Goal: Transaction & Acquisition: Purchase product/service

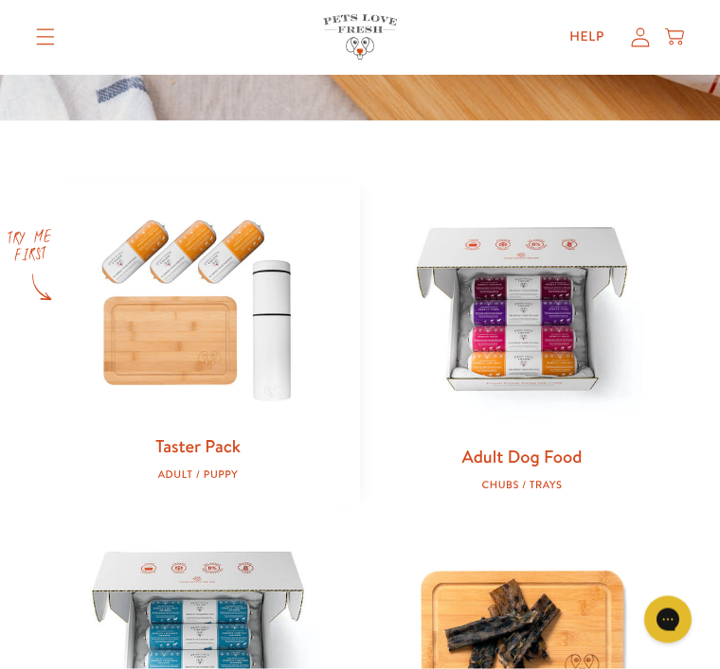
scroll to position [664, 0]
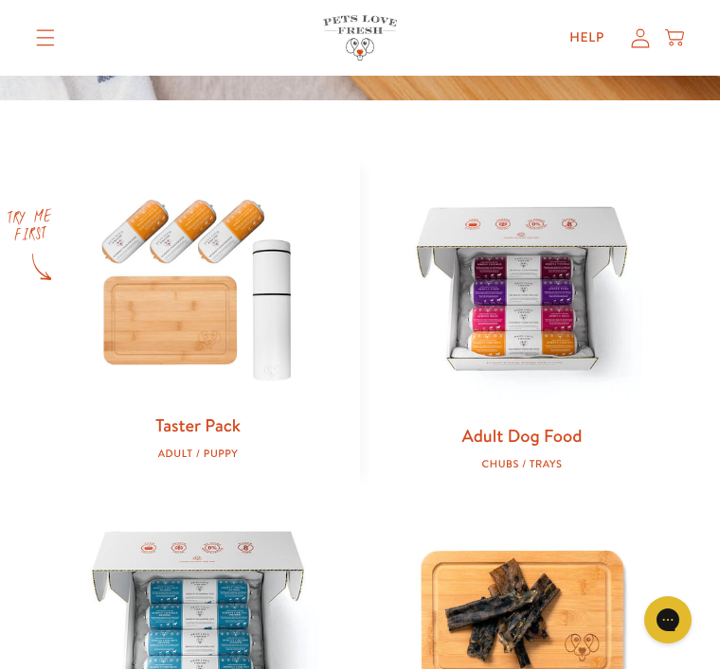
click at [536, 309] on img at bounding box center [521, 292] width 263 height 263
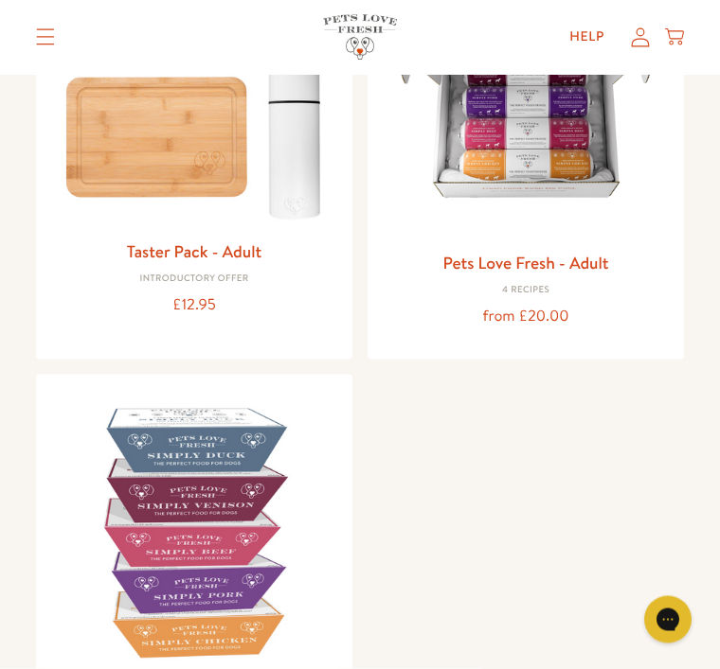
scroll to position [344, 0]
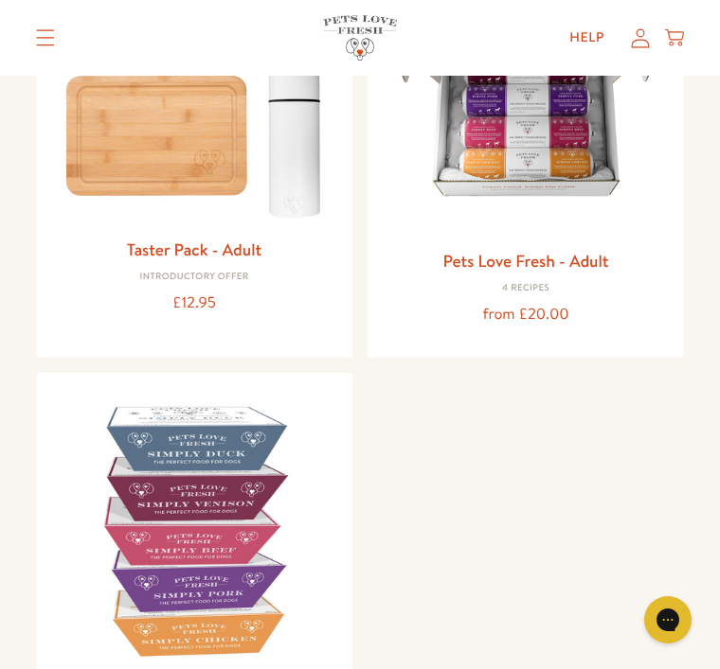
click at [217, 492] on img at bounding box center [194, 531] width 286 height 286
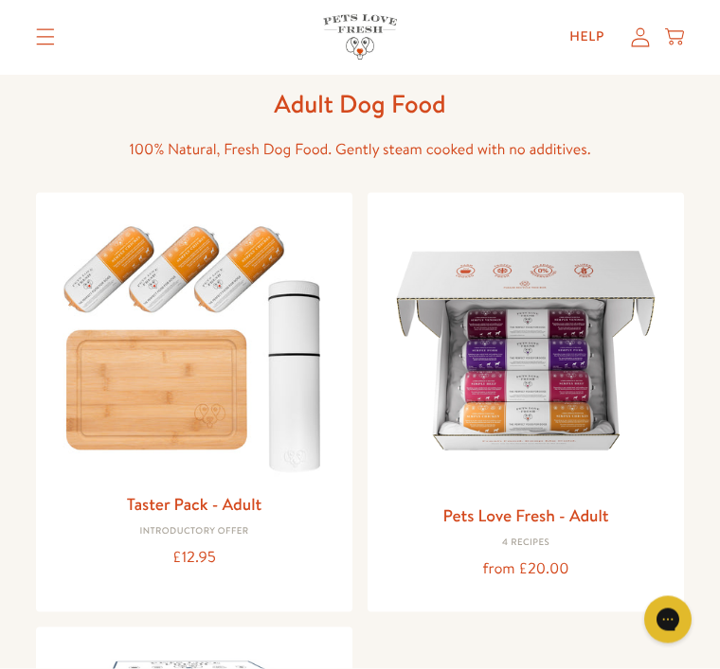
scroll to position [90, 0]
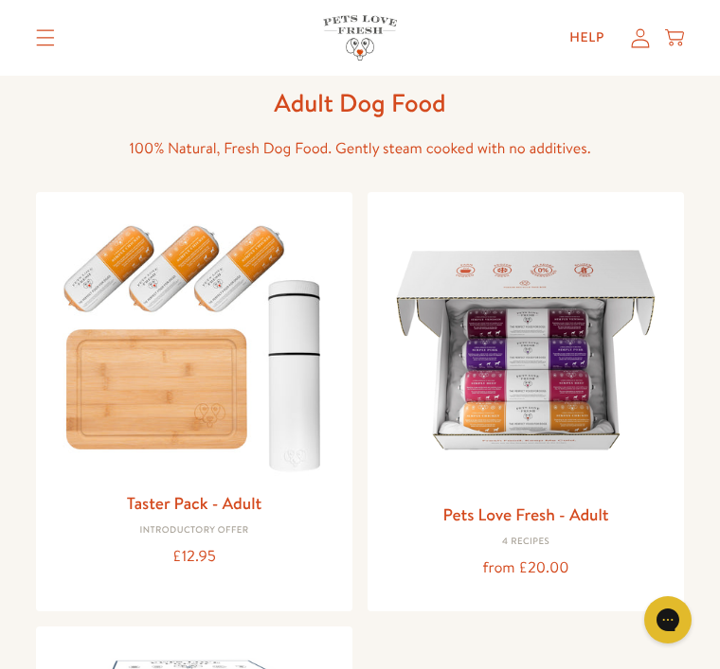
click at [566, 393] on img at bounding box center [526, 350] width 286 height 286
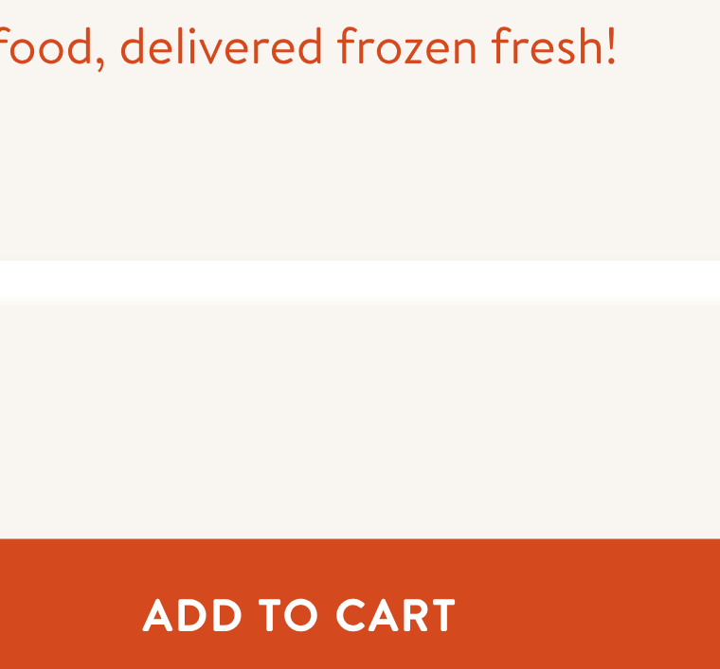
scroll to position [398, 0]
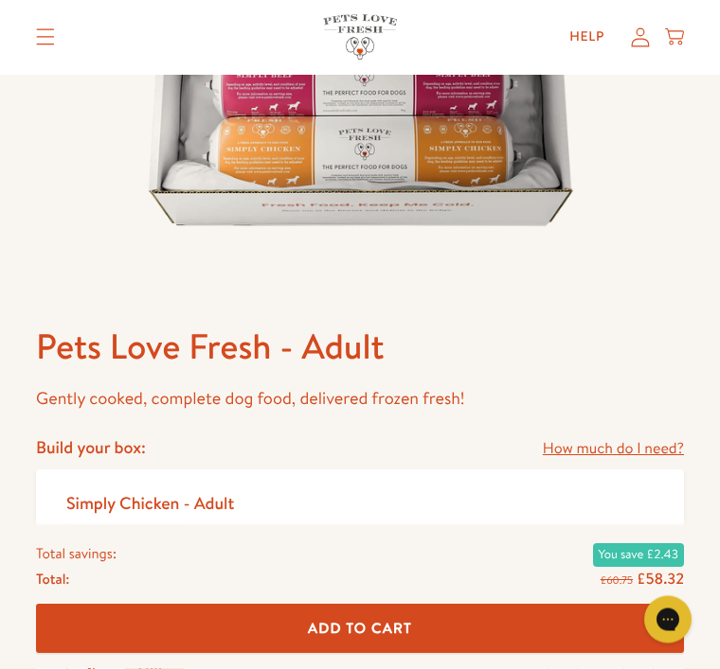
scroll to position [459, 0]
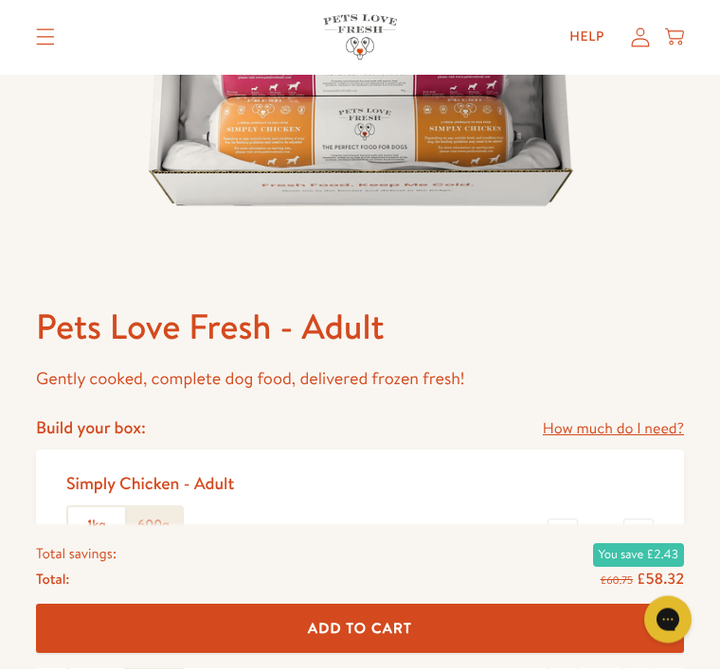
click at [557, 544] on button "-" at bounding box center [562, 535] width 30 height 30
type input "2"
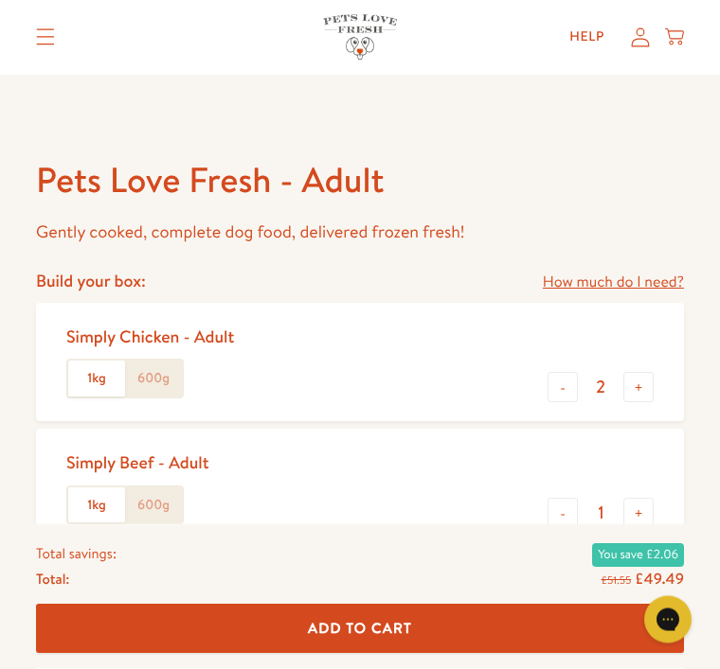
scroll to position [610, 0]
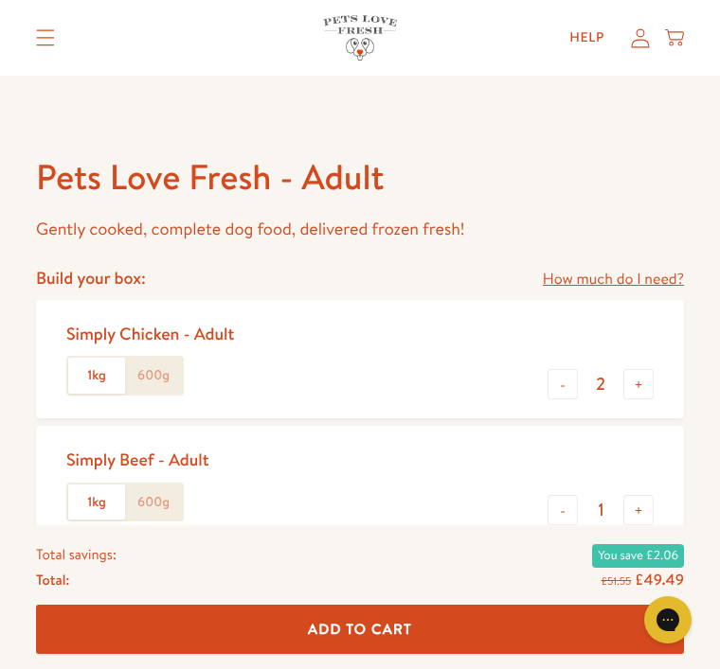
click at [634, 533] on div "Simply Beef - Adult 1kg 600g - 1 +" at bounding box center [360, 485] width 648 height 118
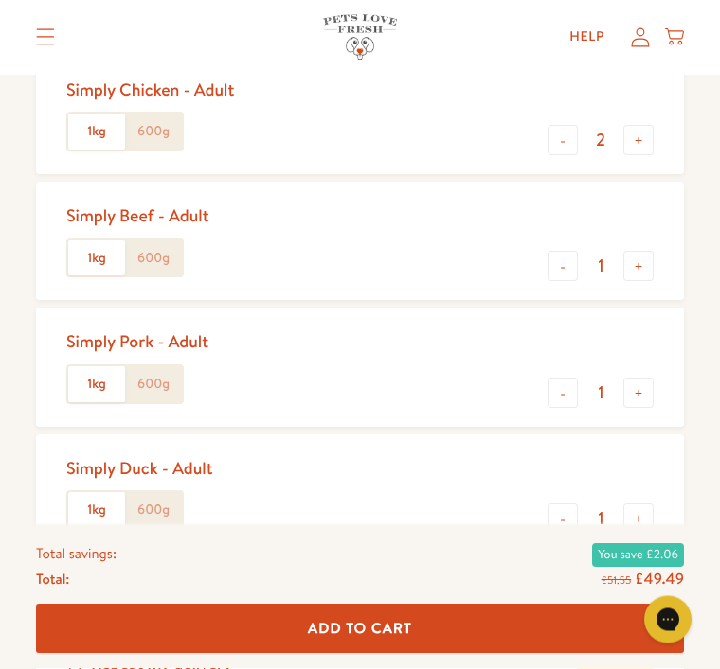
scroll to position [853, 0]
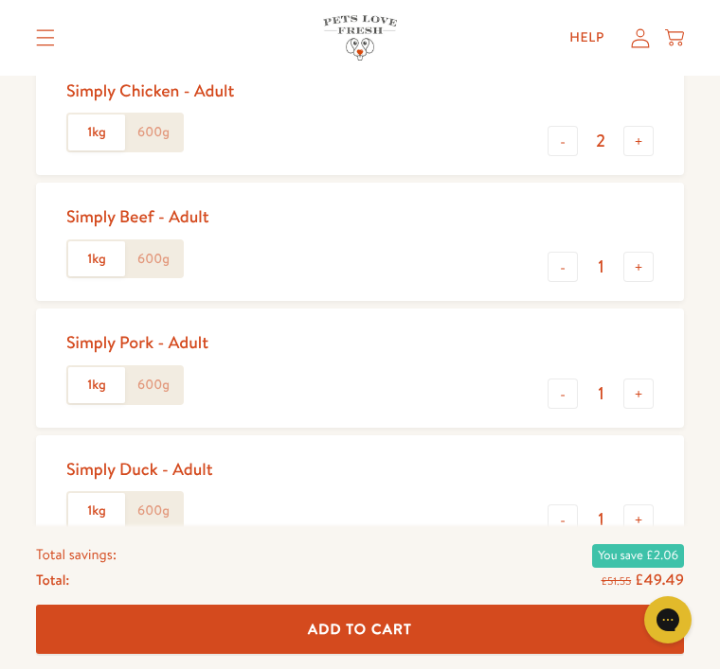
click at [645, 277] on button "+" at bounding box center [638, 267] width 30 height 30
type input "2"
click at [560, 391] on button "-" at bounding box center [562, 394] width 30 height 30
type input "0"
click at [568, 524] on button "-" at bounding box center [562, 520] width 30 height 30
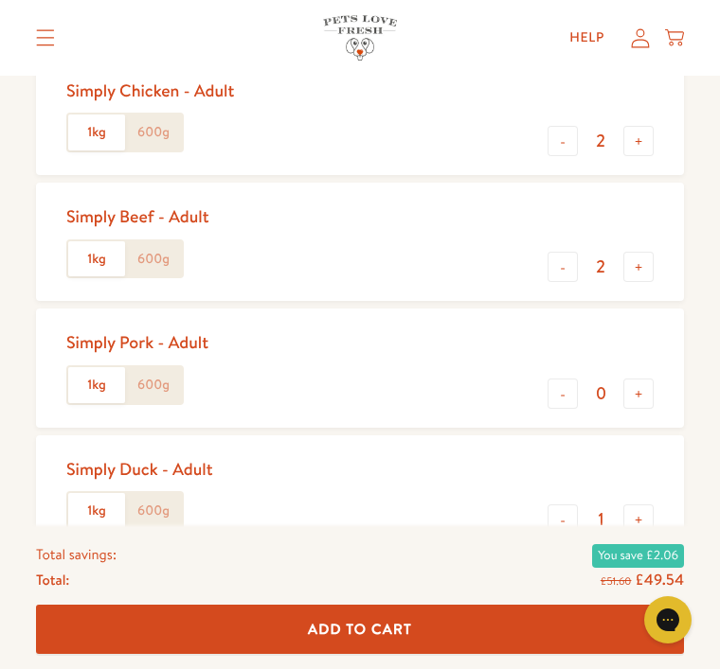
type input "0"
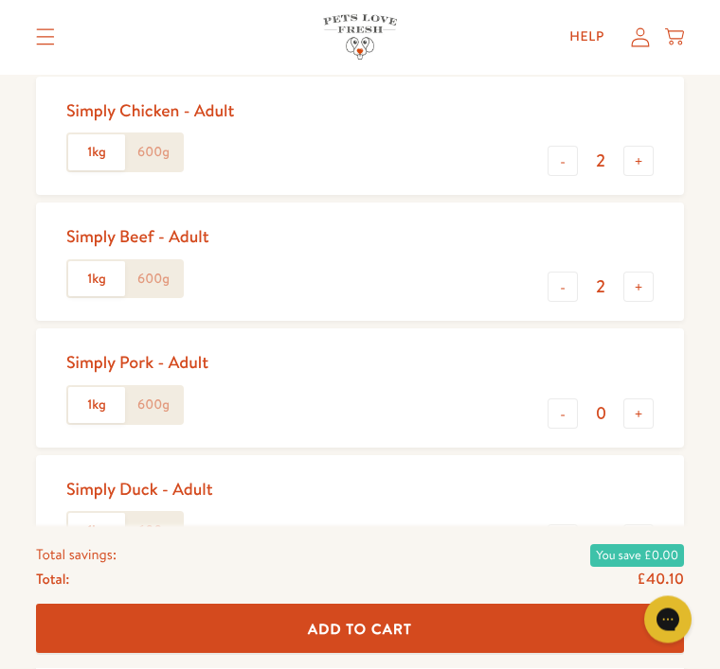
scroll to position [819, 0]
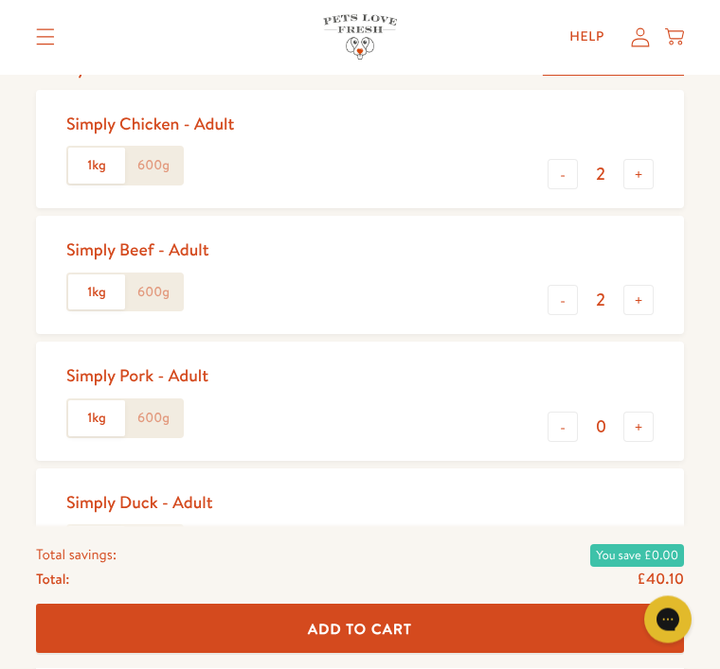
click at [562, 174] on button "-" at bounding box center [562, 175] width 30 height 30
type input "1"
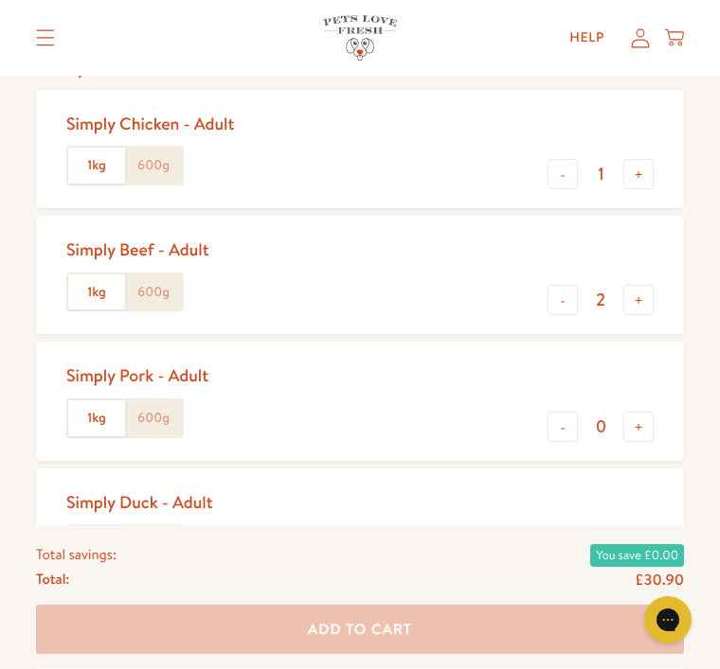
click at [572, 299] on button "-" at bounding box center [562, 300] width 30 height 30
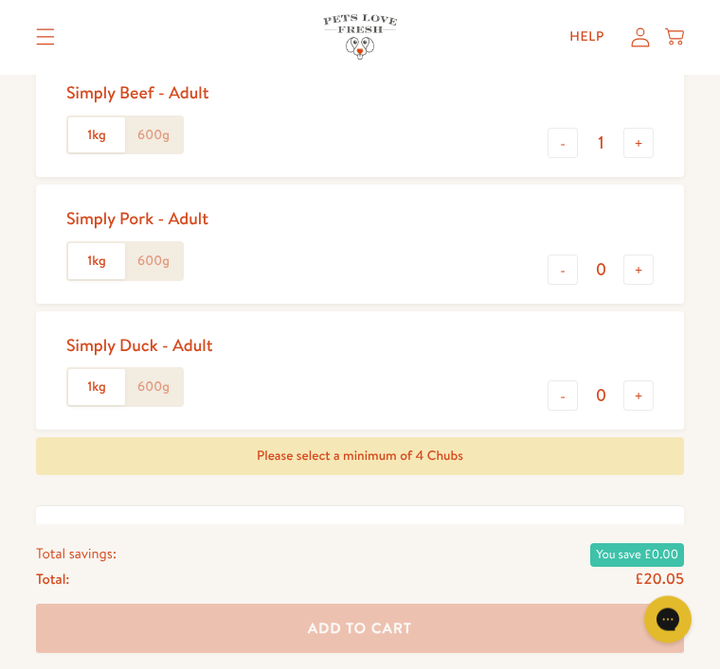
scroll to position [977, 0]
click at [646, 142] on button "+" at bounding box center [638, 143] width 30 height 30
type input "2"
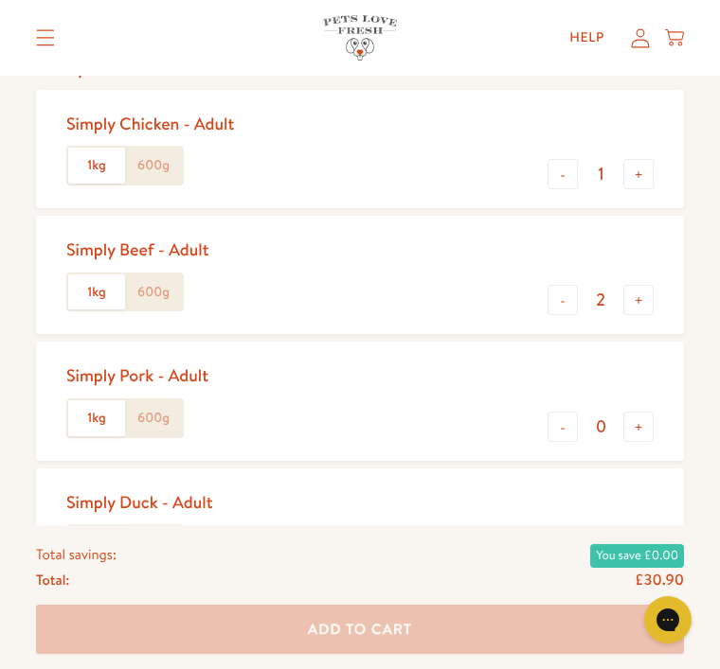
scroll to position [816, 0]
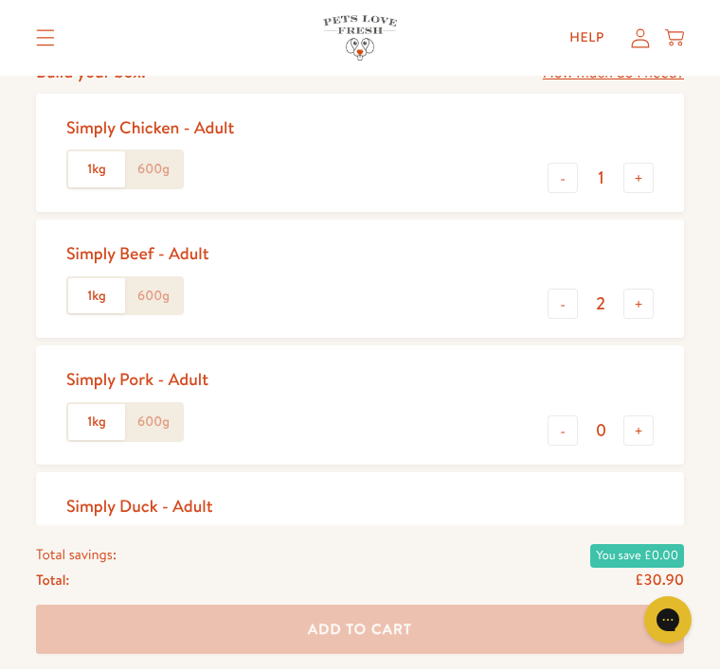
click at [649, 184] on button "+" at bounding box center [638, 178] width 30 height 30
type input "2"
